Goal: Information Seeking & Learning: Check status

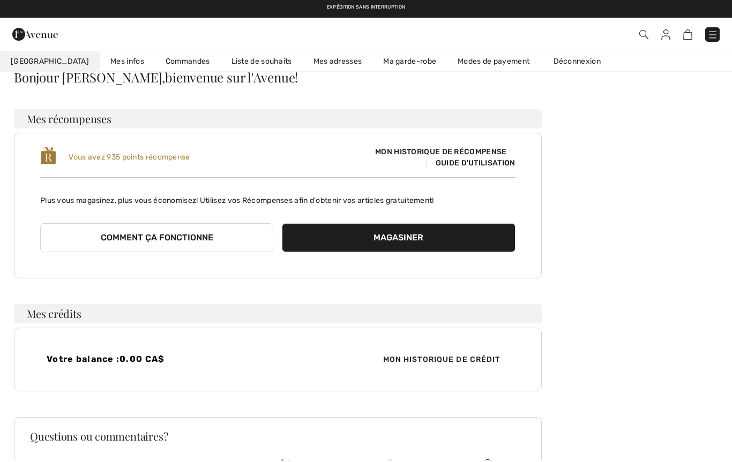
scroll to position [48, 0]
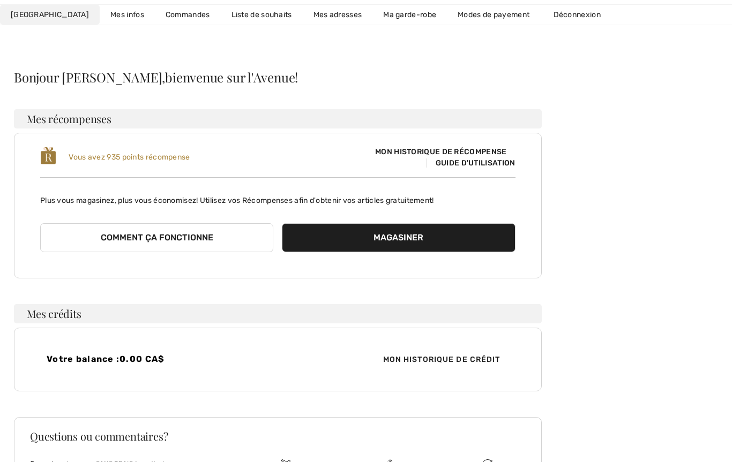
click at [155, 19] on link "Commandes" at bounding box center [188, 15] width 66 height 20
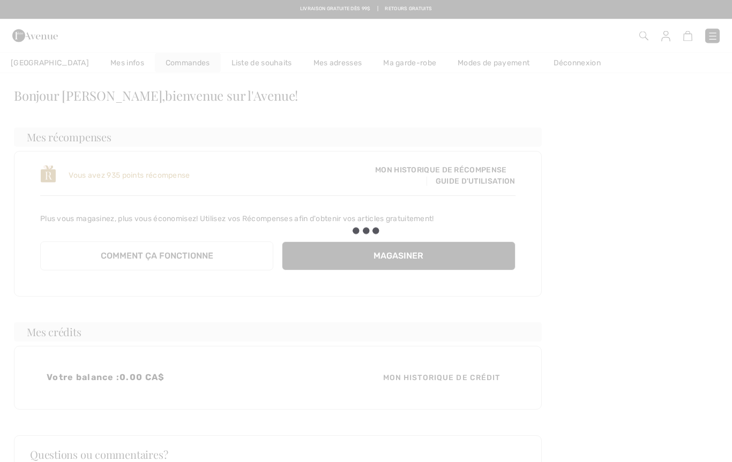
scroll to position [0, 0]
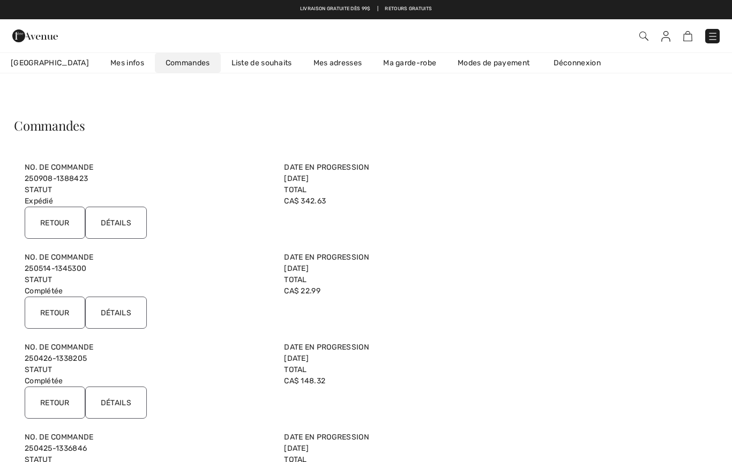
click at [59, 176] on link "250908-1388423" at bounding box center [56, 178] width 63 height 9
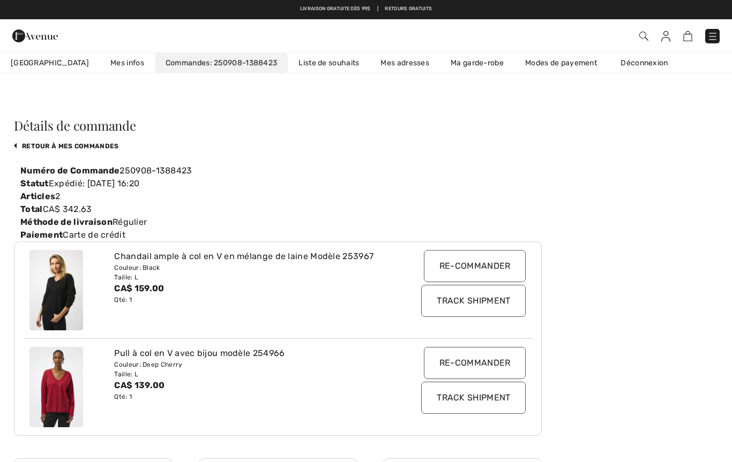
click at [210, 352] on div "Pull à col en V avec bijou modèle 254966" at bounding box center [256, 353] width 284 height 13
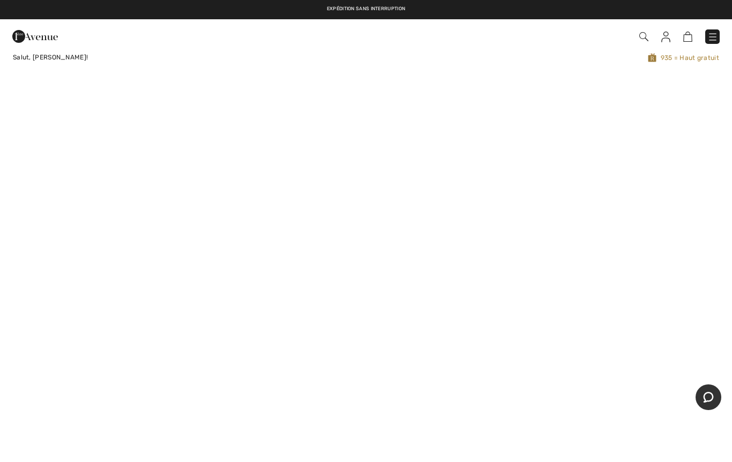
click at [712, 35] on img at bounding box center [712, 37] width 11 height 11
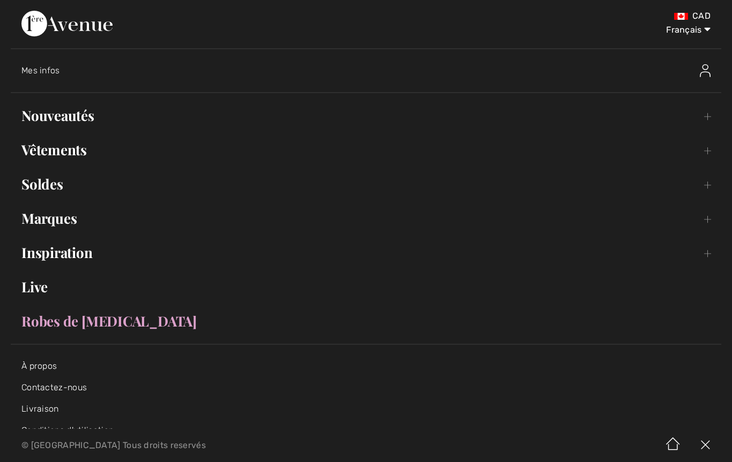
click at [81, 114] on link "Nouveautés Toggle submenu" at bounding box center [366, 116] width 710 height 24
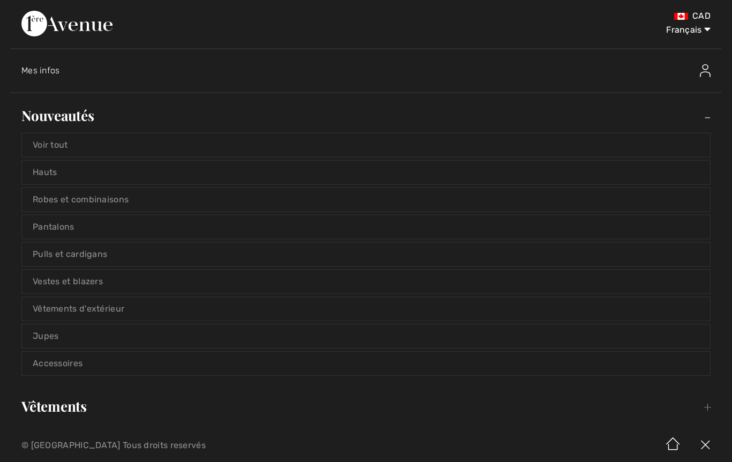
click at [99, 257] on link "Pulls et cardigans" at bounding box center [366, 255] width 688 height 24
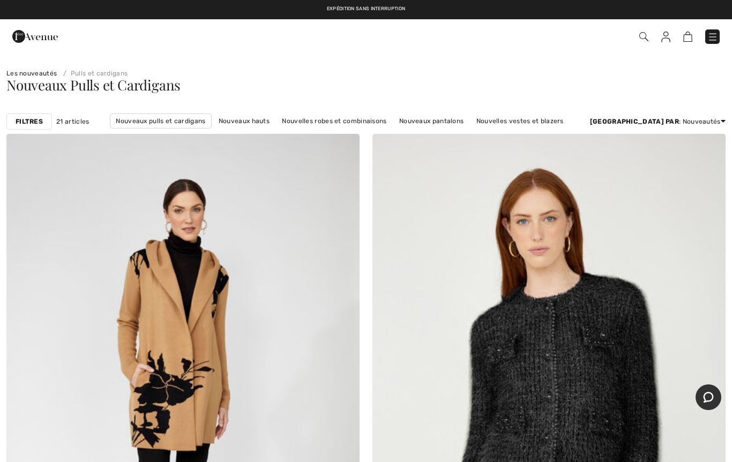
click at [30, 122] on strong "Filtres" at bounding box center [29, 122] width 27 height 10
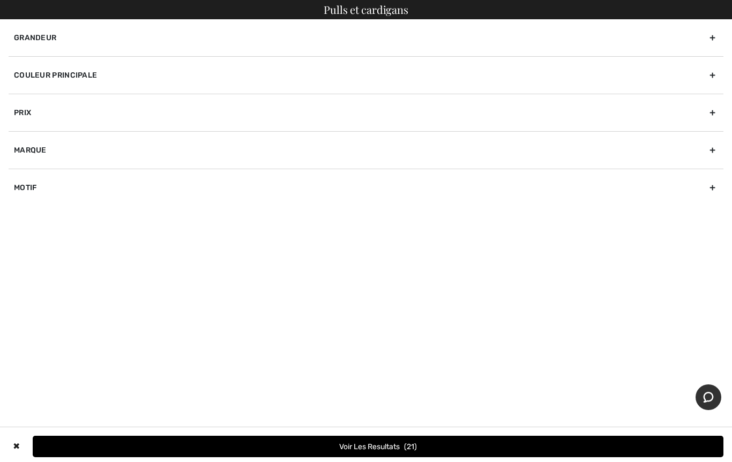
click at [39, 152] on div "Marque" at bounding box center [366, 149] width 715 height 37
click at [25, 171] on label "[PERSON_NAME]" at bounding box center [368, 174] width 709 height 10
click at [22, 171] on input"] "[PERSON_NAME]" at bounding box center [18, 174] width 8 height 8
checkbox input"] "true"
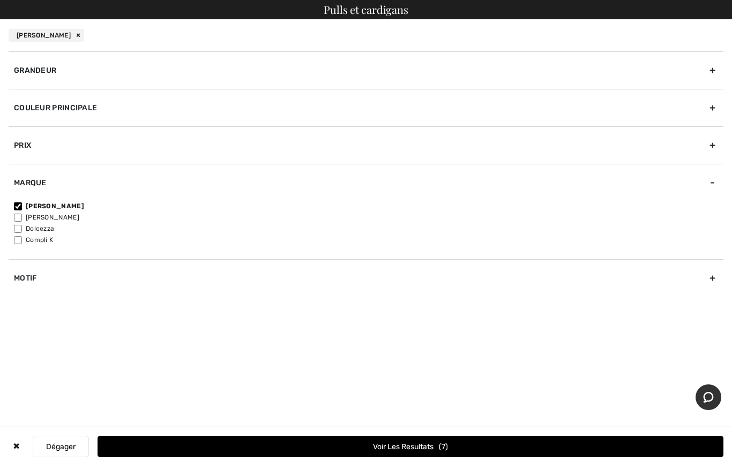
click at [365, 450] on button "Voir les resultats 7" at bounding box center [410, 446] width 626 height 21
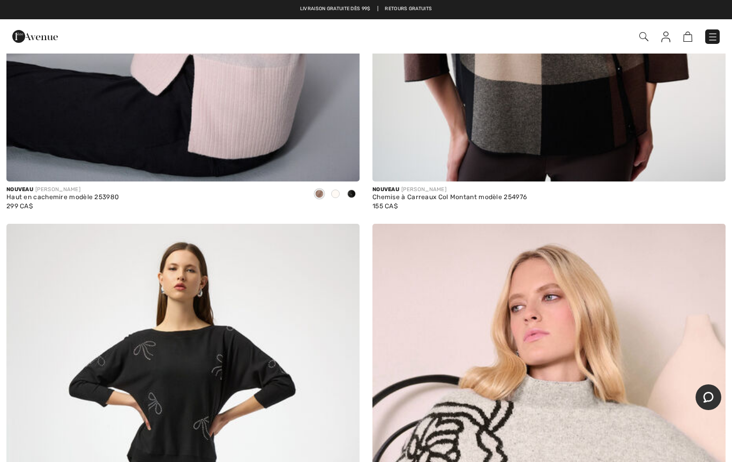
scroll to position [1053, 0]
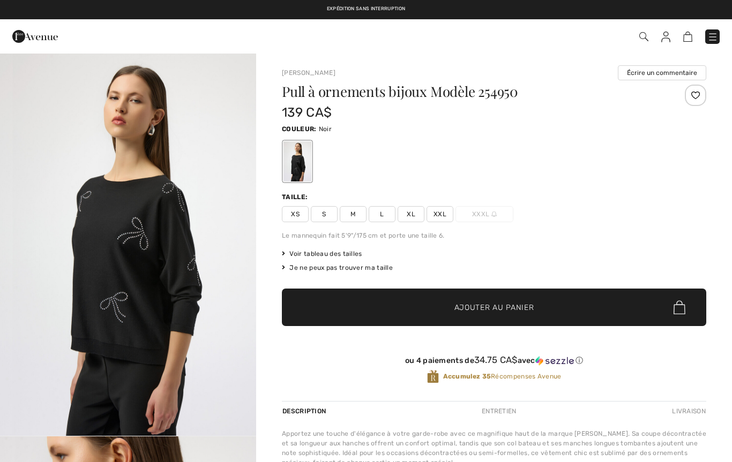
checkbox input "true"
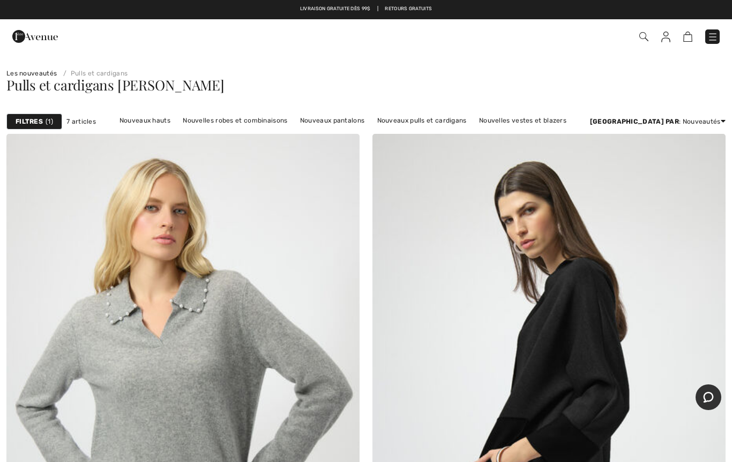
click at [711, 33] on img at bounding box center [712, 37] width 11 height 11
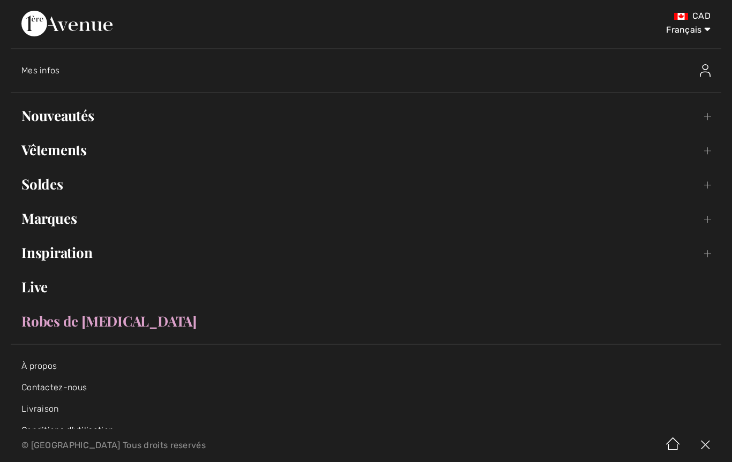
click at [707, 70] on img at bounding box center [705, 70] width 11 height 13
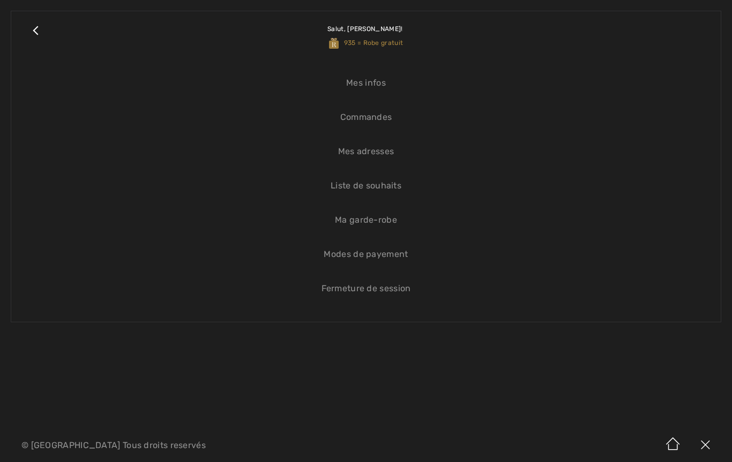
click at [385, 121] on link "Commandes" at bounding box center [366, 118] width 688 height 24
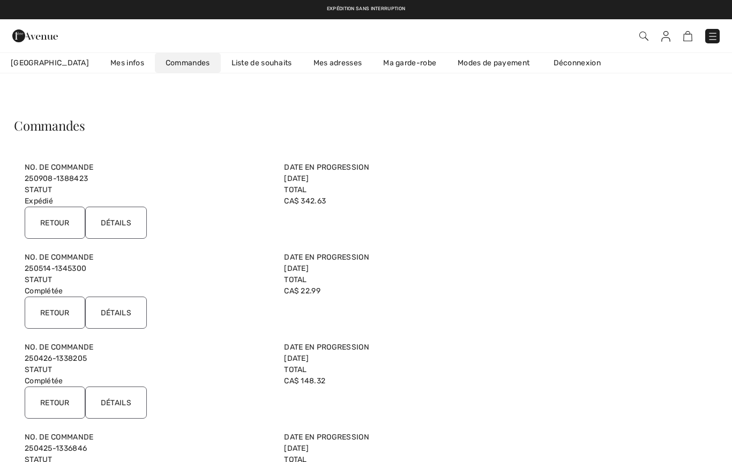
click at [69, 176] on link "250908-1388423" at bounding box center [56, 178] width 63 height 9
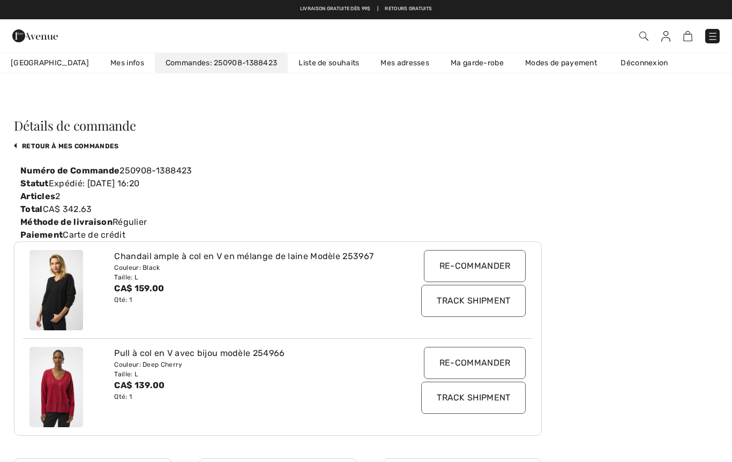
click at [639, 41] on img at bounding box center [643, 36] width 9 height 9
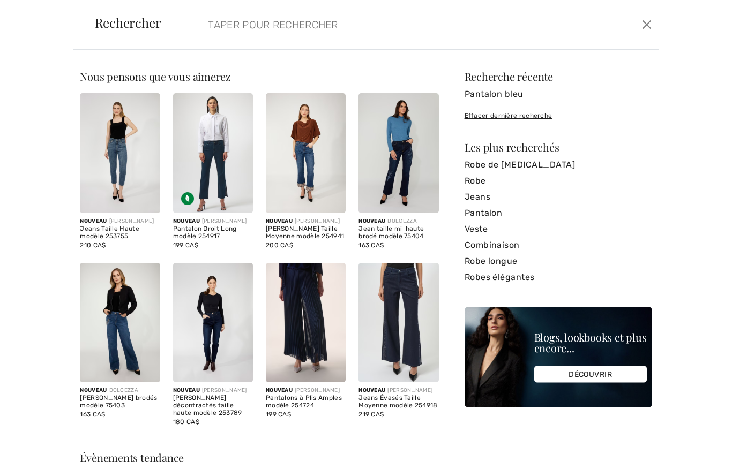
click at [200, 28] on input "search" at bounding box center [364, 25] width 329 height 32
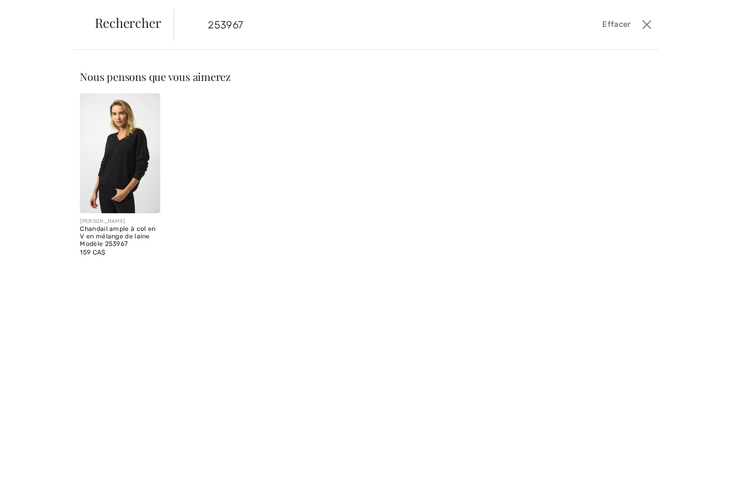
type input "253967"
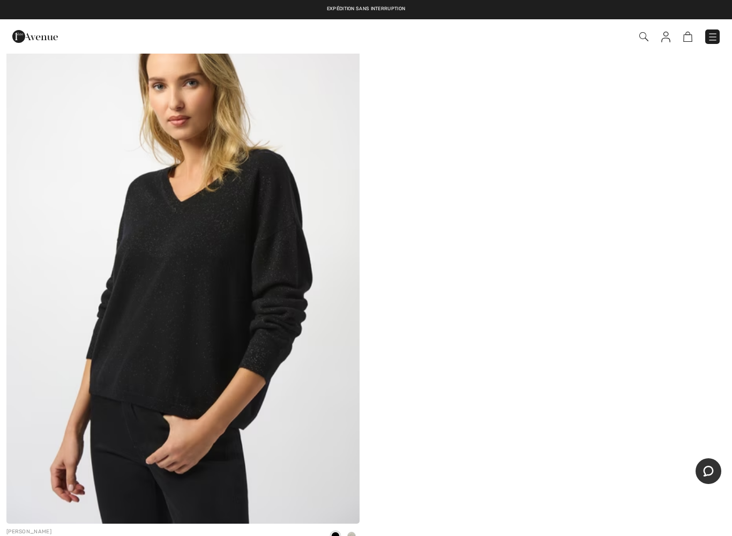
scroll to position [69, 0]
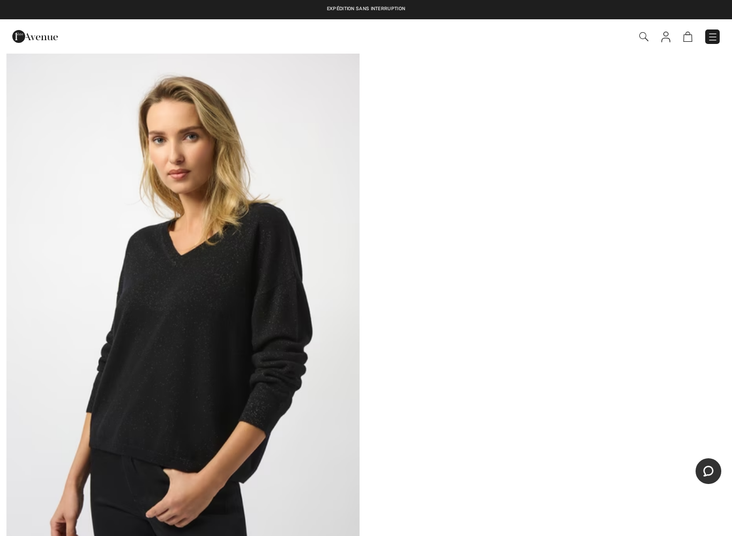
click at [226, 338] on img at bounding box center [182, 312] width 353 height 530
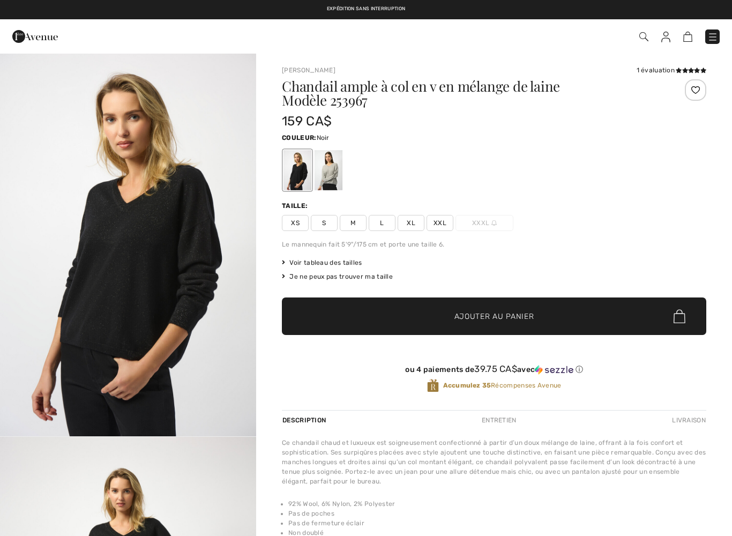
checkbox input "true"
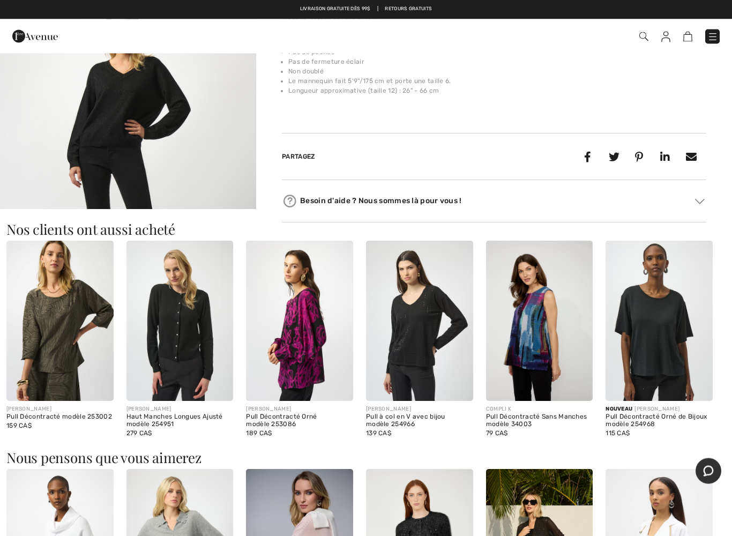
scroll to position [462, 0]
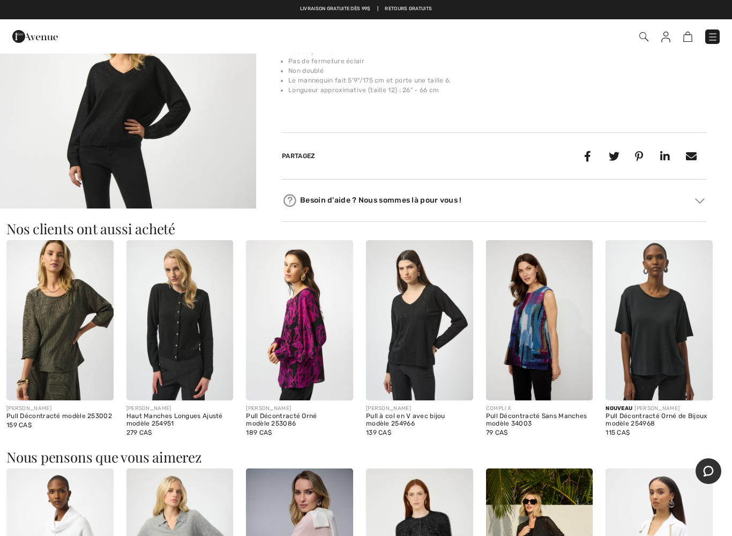
click at [61, 400] on img at bounding box center [59, 320] width 107 height 160
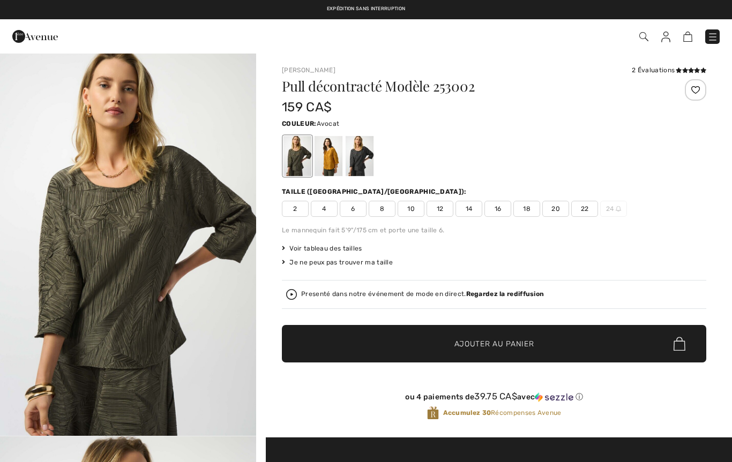
checkbox input "true"
click at [333, 167] on div at bounding box center [328, 156] width 28 height 40
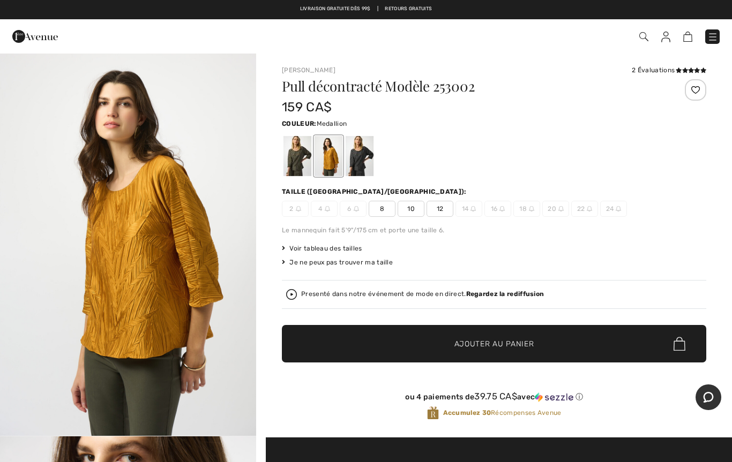
click at [358, 163] on div at bounding box center [360, 156] width 28 height 40
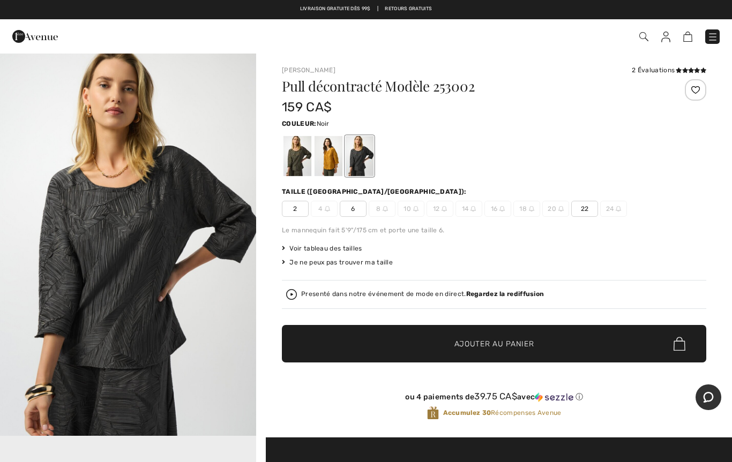
click at [329, 169] on div at bounding box center [328, 156] width 28 height 40
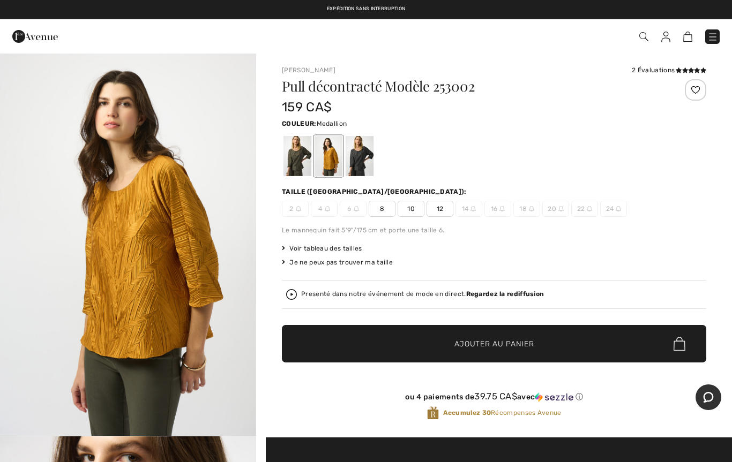
click at [294, 169] on div at bounding box center [297, 156] width 28 height 40
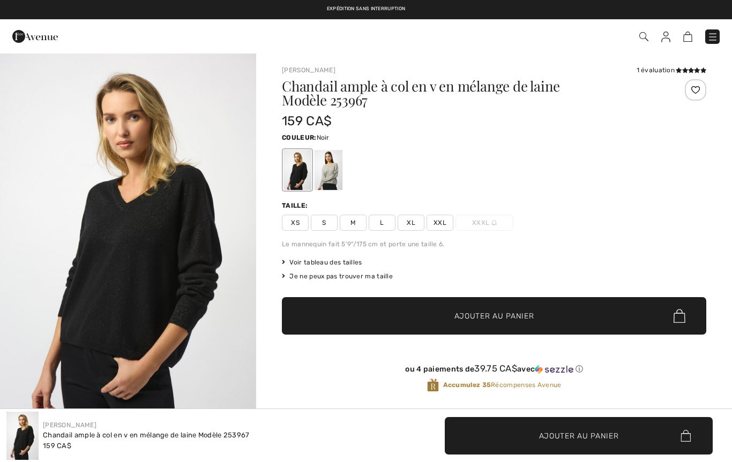
scroll to position [492, 0]
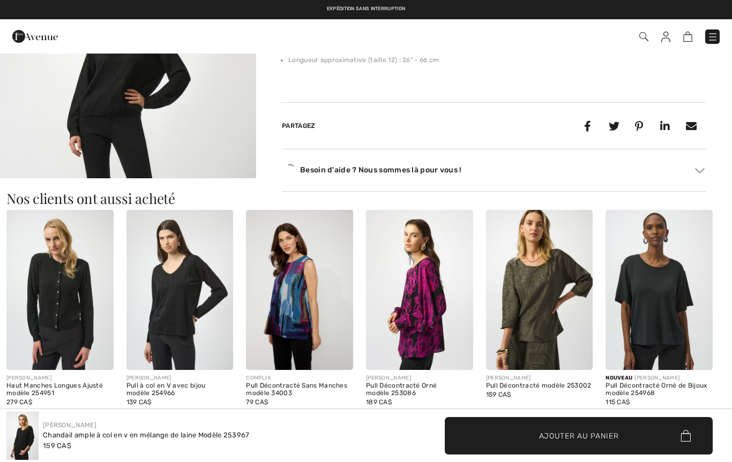
checkbox input "true"
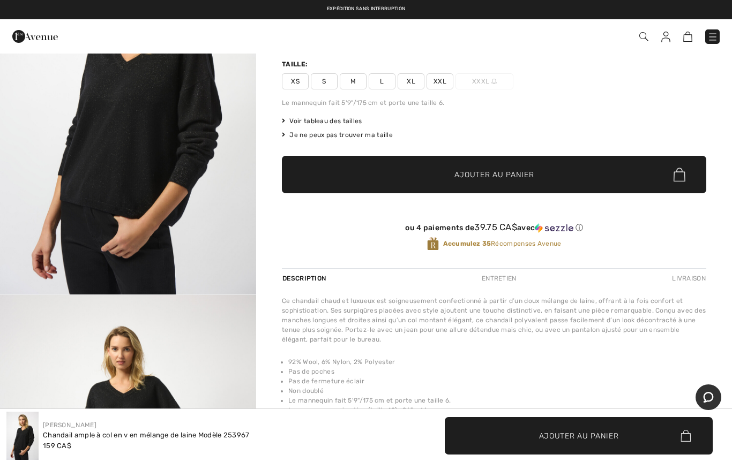
scroll to position [0, 0]
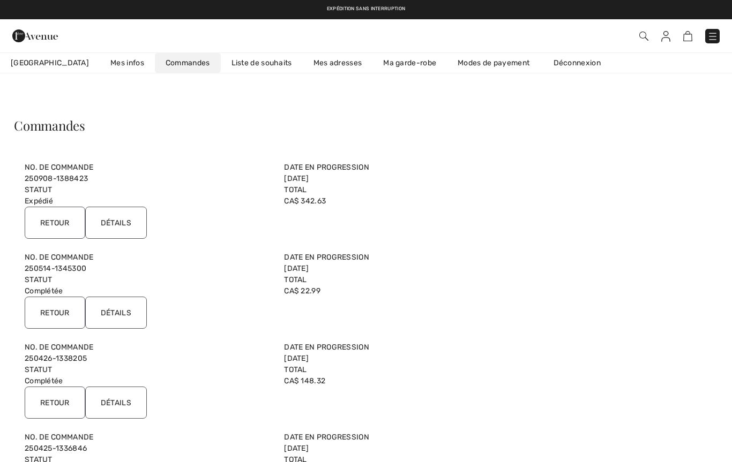
click at [62, 271] on link "250514-1345300" at bounding box center [56, 268] width 62 height 9
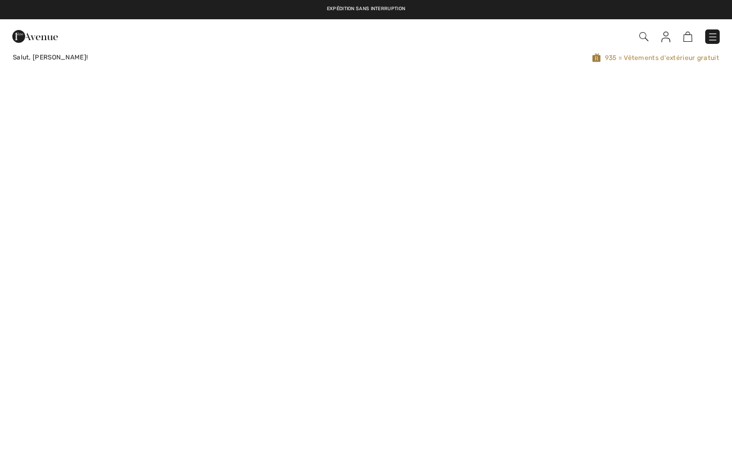
checkbox input "true"
click at [708, 40] on img at bounding box center [712, 37] width 11 height 11
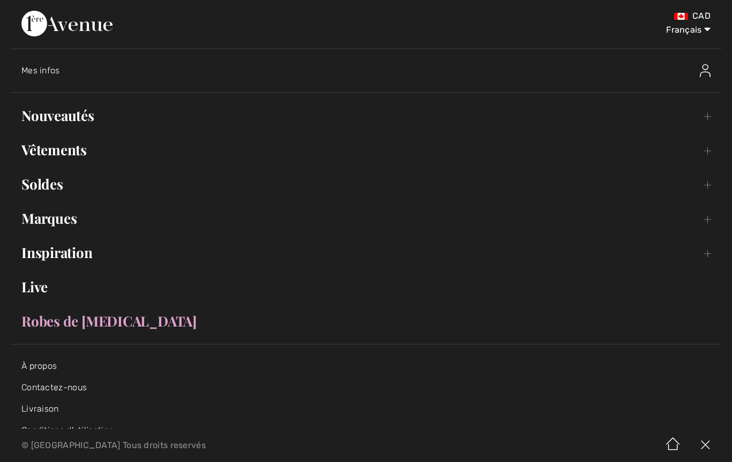
click at [79, 114] on link "Nouveautés Toggle submenu" at bounding box center [366, 116] width 710 height 24
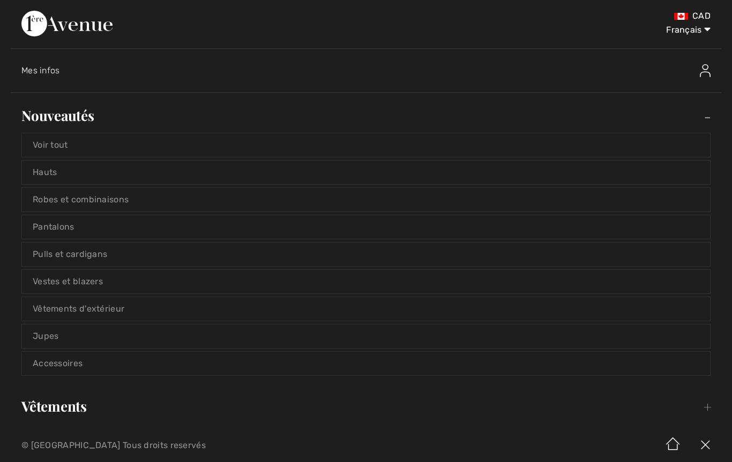
click at [44, 174] on link "Hauts" at bounding box center [366, 173] width 688 height 24
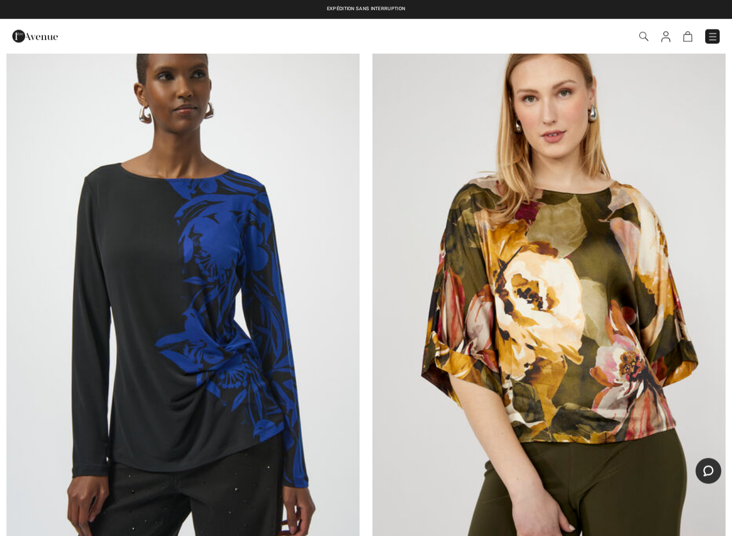
scroll to position [52, 0]
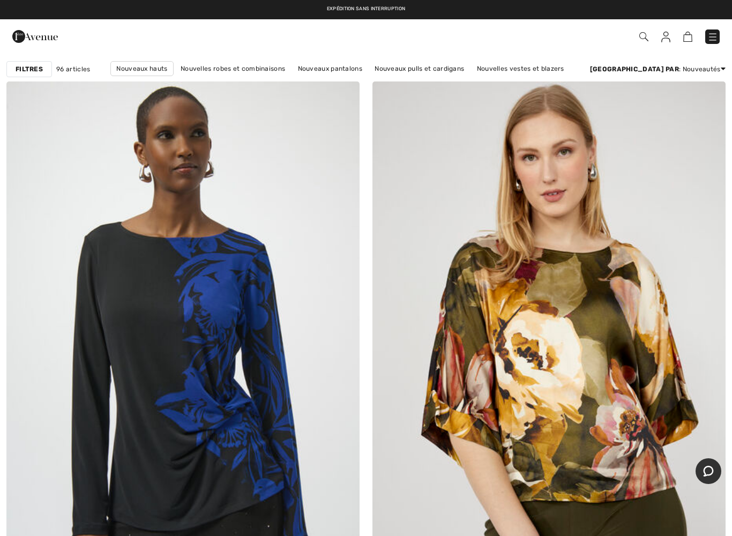
click at [36, 70] on strong "Filtres" at bounding box center [29, 69] width 27 height 10
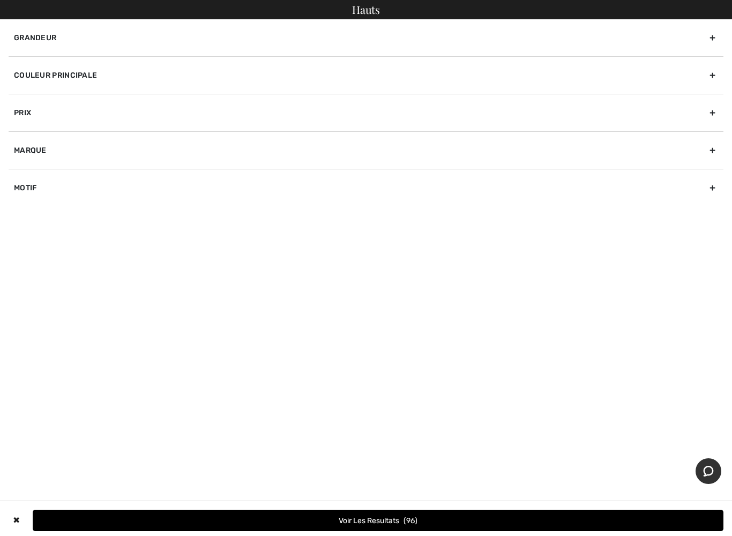
click at [39, 149] on div "Marque" at bounding box center [366, 149] width 715 height 37
click at [21, 171] on input"] "[PERSON_NAME]" at bounding box center [18, 174] width 8 height 8
checkbox input"] "true"
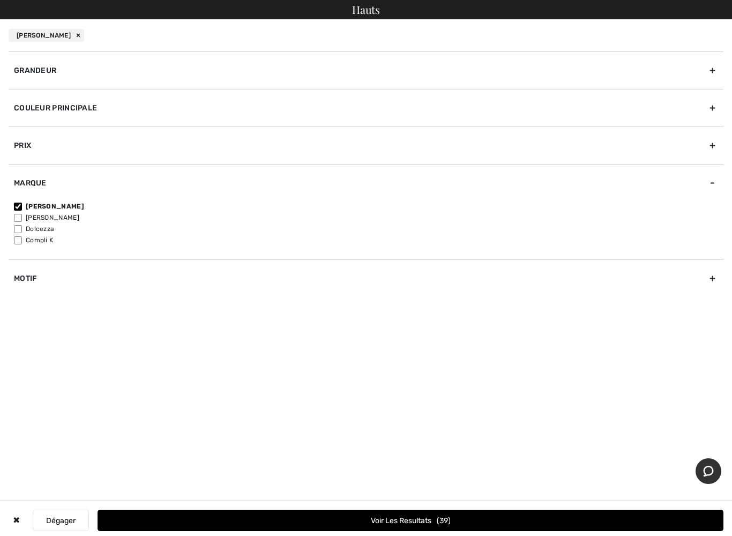
click at [346, 462] on button "Voir les resultats 39" at bounding box center [410, 519] width 626 height 21
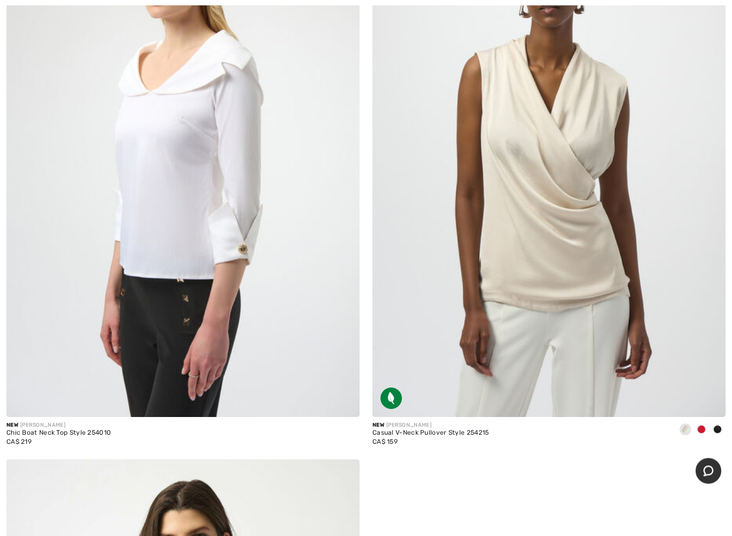
scroll to position [10878, 0]
